Goal: Use online tool/utility: Utilize a website feature to perform a specific function

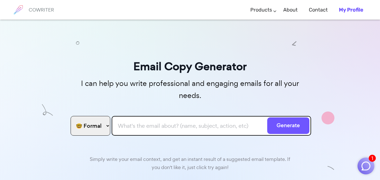
click at [99, 116] on select "🤓 Formal 😊 Friendly 😂 Funny 🥹 Emotional 😊 Sweet 🥸 Bold" at bounding box center [91, 126] width 40 height 20
select select "sweet"
click at [71, 116] on select "🤓 Formal 😊 Friendly 😂 Funny 🥹 Emotional 😊 Sweet 🥸 Bold" at bounding box center [91, 126] width 40 height 20
click at [118, 116] on input "text" at bounding box center [211, 126] width 199 height 20
paste input "Dear [PERSON_NAME], Will you please be so kind and explain to me type of differ…"
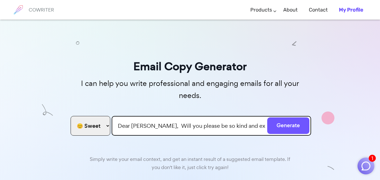
scroll to position [0, 457]
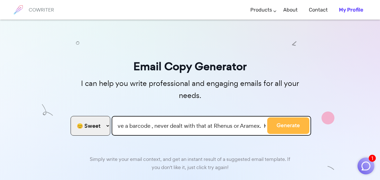
type input "Dear [PERSON_NAME], Will you please be so kind and explain to me type of differ…"
click at [293, 117] on button "Generate" at bounding box center [288, 125] width 42 height 17
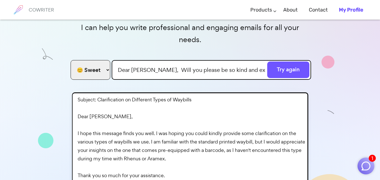
scroll to position [67, 0]
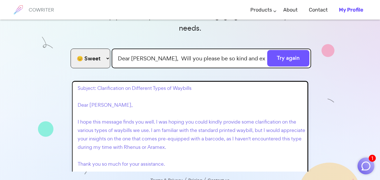
click at [177, 111] on p "Subject: Clarification on Different Types of Waybills Dear [PERSON_NAME], I hop…" at bounding box center [191, 139] width 227 height 110
